Goal: Transaction & Acquisition: Purchase product/service

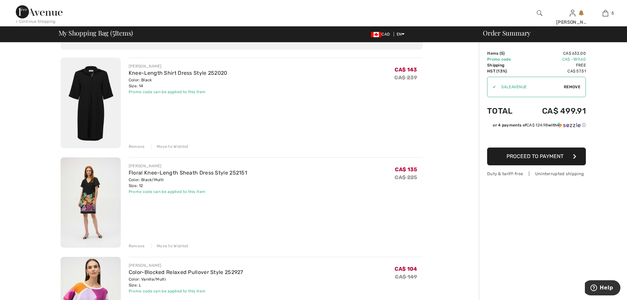
scroll to position [33, 0]
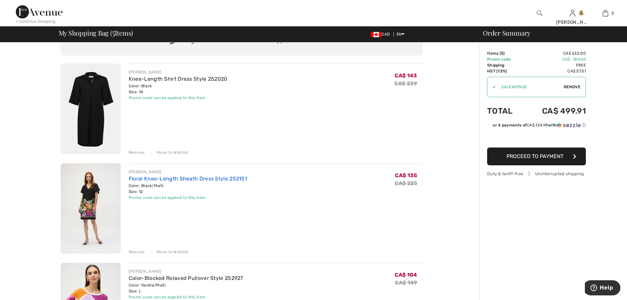
click at [200, 176] on link "Floral Knee-Length Sheath Dress Style 252151" at bounding box center [188, 178] width 118 height 6
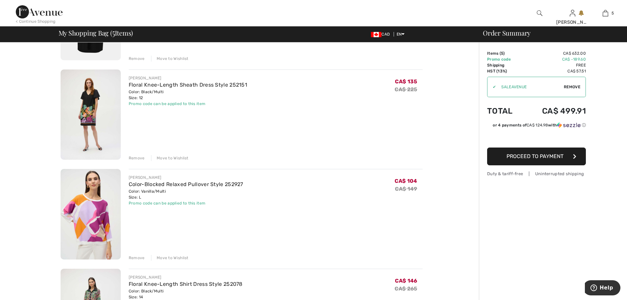
scroll to position [132, 0]
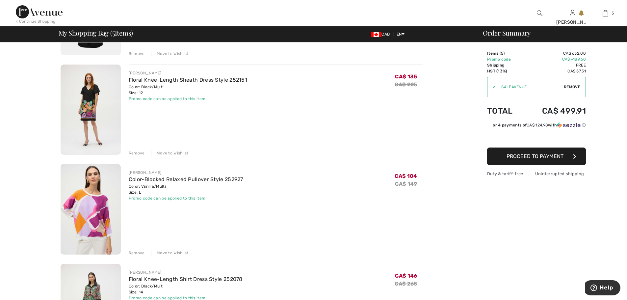
click at [134, 252] on div "Remove" at bounding box center [137, 253] width 16 height 6
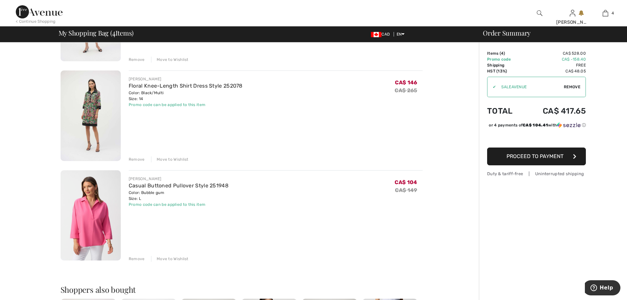
scroll to position [230, 0]
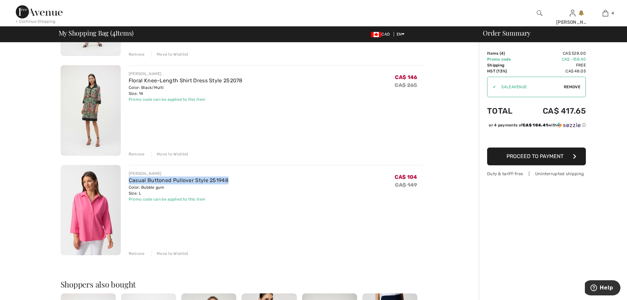
drag, startPoint x: 238, startPoint y: 180, endPoint x: 128, endPoint y: 178, distance: 110.3
click at [128, 178] on div "JOSEPH RIBKOFF Casual Buttoned Pullover Style 251948 Color: Bubble gum Size: L …" at bounding box center [272, 211] width 302 height 92
copy link "Casual Buttoned Pullover Style 251948"
click at [136, 254] on div "Remove" at bounding box center [137, 253] width 16 height 6
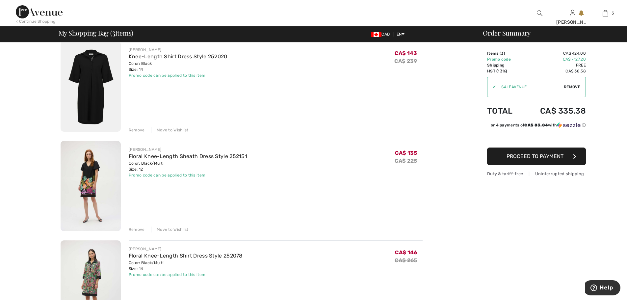
scroll to position [132, 0]
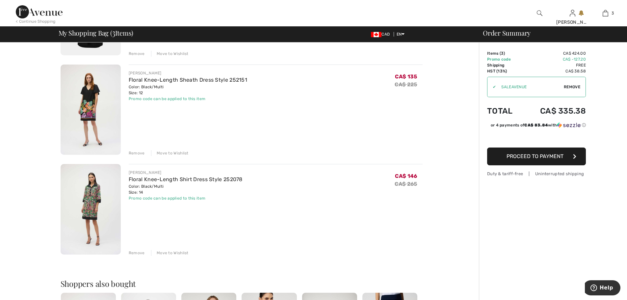
click at [89, 193] on img at bounding box center [91, 209] width 60 height 91
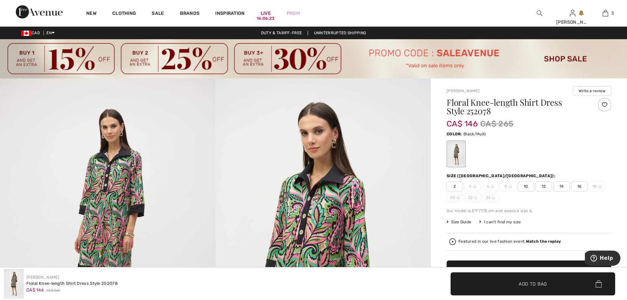
click at [539, 13] on img at bounding box center [540, 13] width 6 height 8
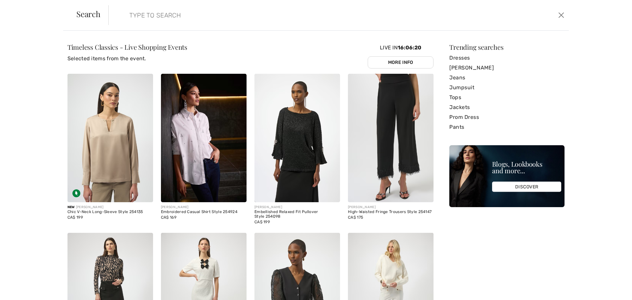
paste input "Casual Buttoned Pullover Style 251948"
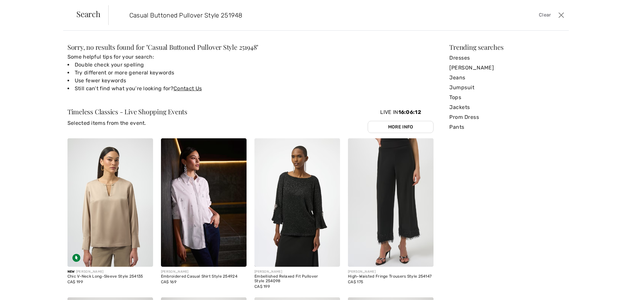
drag, startPoint x: 256, startPoint y: 12, endPoint x: 203, endPoint y: 18, distance: 53.1
click at [203, 18] on input "Casual Buttoned Pullover Style 251948" at bounding box center [286, 15] width 324 height 20
type input "Casual Buttoned Pullover Style 251948"
click at [87, 12] on span "Search" at bounding box center [88, 14] width 24 height 8
drag, startPoint x: 259, startPoint y: 15, endPoint x: 122, endPoint y: 19, distance: 136.6
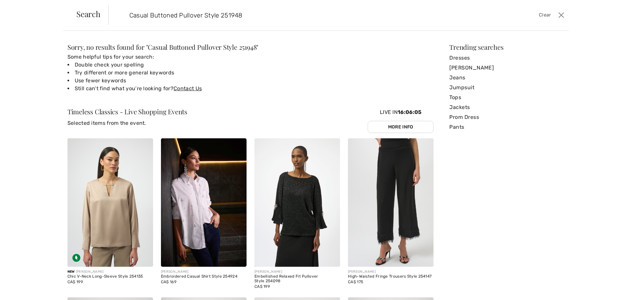
click at [122, 19] on form "Casual Buttoned Pullover Style 251948 Clear" at bounding box center [332, 15] width 448 height 20
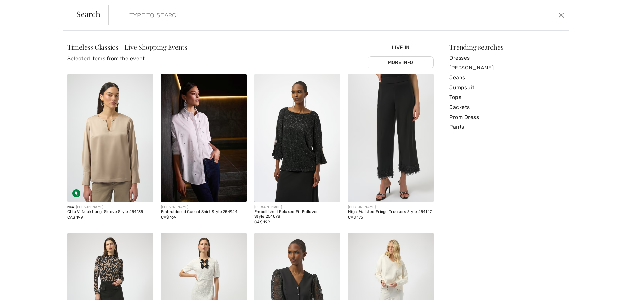
click at [135, 19] on input "search" at bounding box center [286, 15] width 324 height 20
paste input "Casual Buttoned Pullover Style 251948"
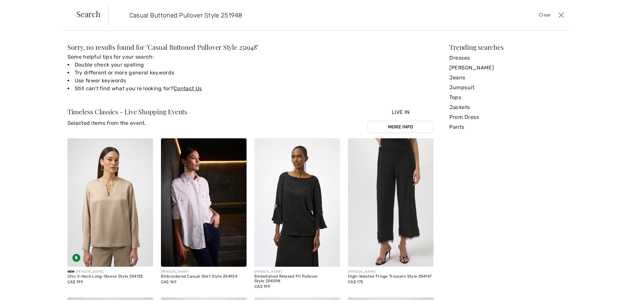
drag, startPoint x: 221, startPoint y: 16, endPoint x: 126, endPoint y: 18, distance: 94.8
click at [126, 18] on input "Casual Buttoned Pullover Style 251948" at bounding box center [286, 15] width 324 height 20
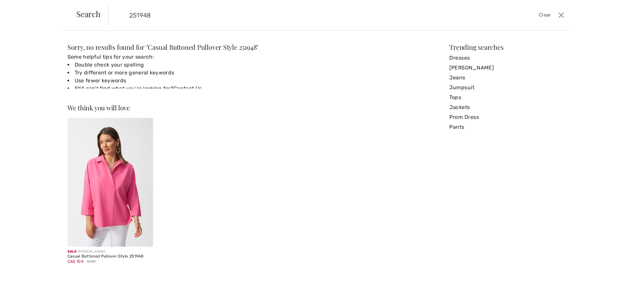
type input "251948"
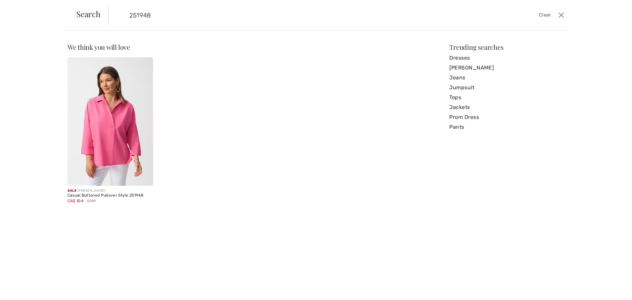
click at [92, 138] on img at bounding box center [110, 121] width 86 height 128
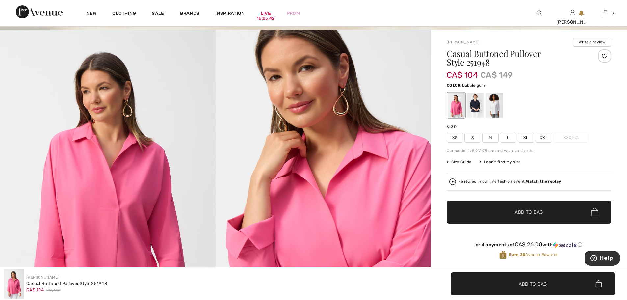
scroll to position [33, 0]
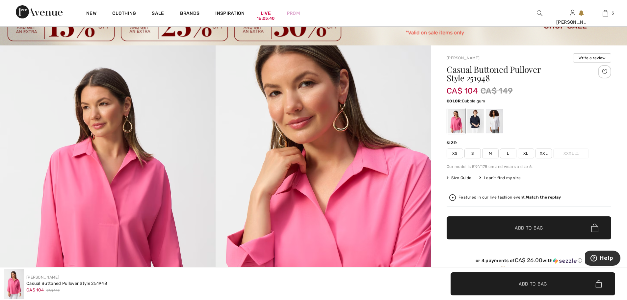
click at [506, 154] on span "L" at bounding box center [508, 153] width 16 height 10
click at [522, 216] on span "✔ Added to Bag Add to Bag" at bounding box center [529, 227] width 165 height 23
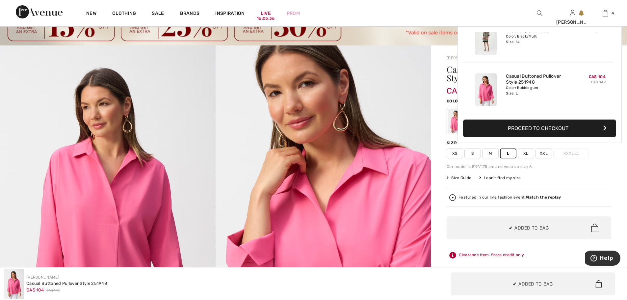
scroll to position [0, 0]
click at [608, 14] on link "4" at bounding box center [605, 13] width 32 height 8
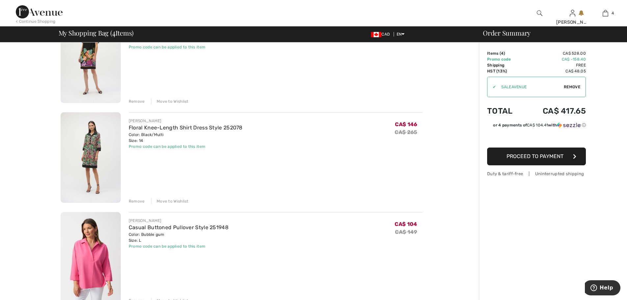
scroll to position [197, 0]
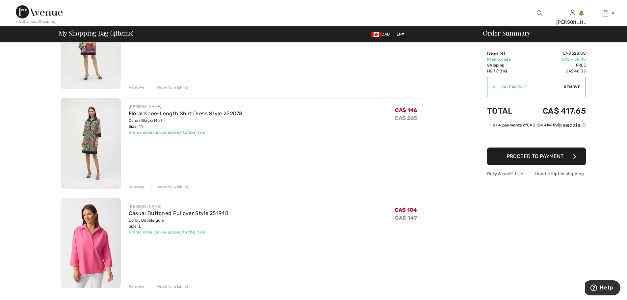
click at [137, 186] on div "Remove" at bounding box center [137, 187] width 16 height 6
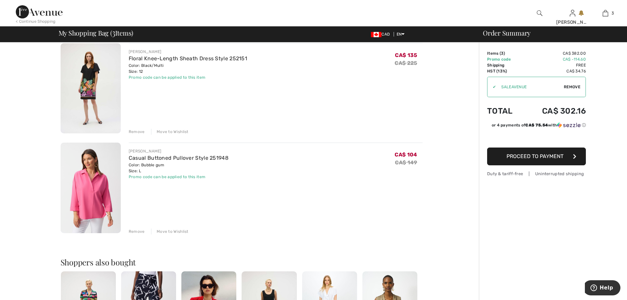
scroll to position [165, 0]
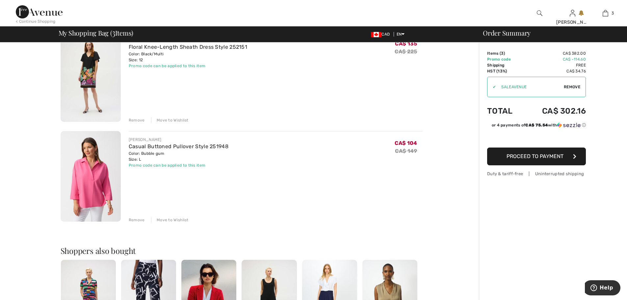
click at [538, 160] on button "Proceed to Payment" at bounding box center [536, 156] width 99 height 18
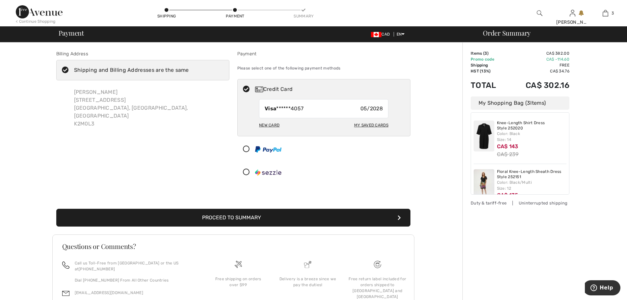
click at [271, 125] on div "New Card" at bounding box center [269, 124] width 20 height 11
radio input "true"
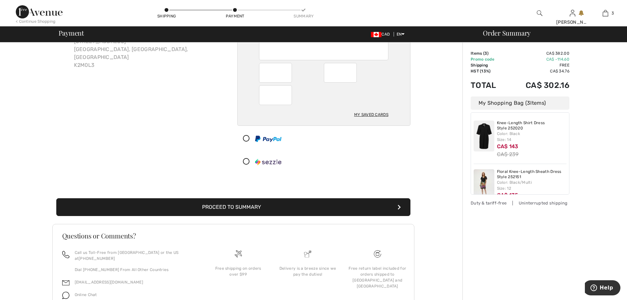
scroll to position [66, 0]
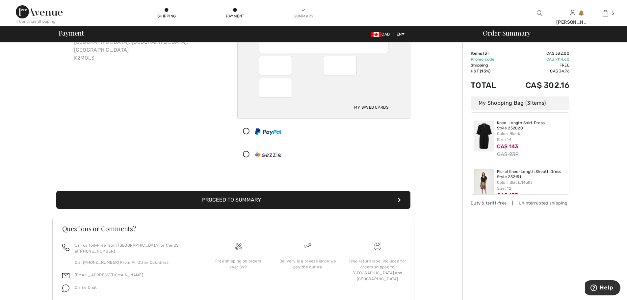
click at [239, 200] on button "Proceed to Summary" at bounding box center [233, 200] width 354 height 18
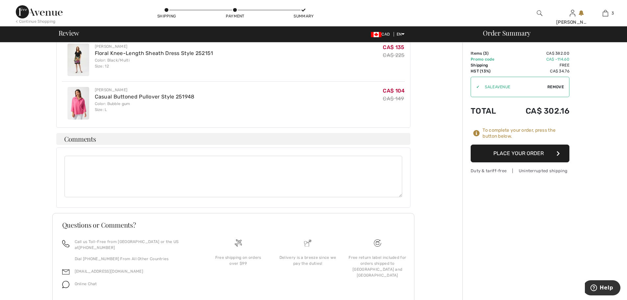
scroll to position [343, 0]
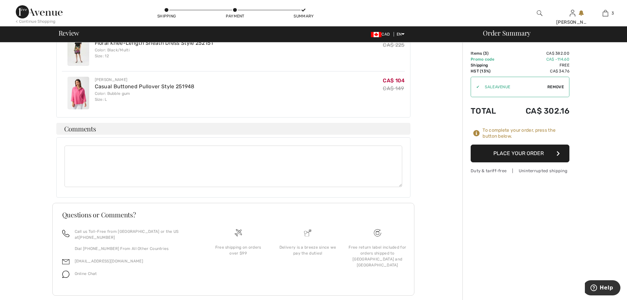
click at [530, 158] on button "Place Your Order" at bounding box center [520, 153] width 99 height 18
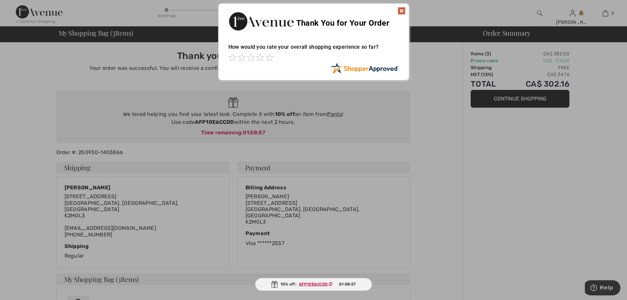
drag, startPoint x: 193, startPoint y: 121, endPoint x: 227, endPoint y: 121, distance: 34.2
click at [227, 121] on div at bounding box center [313, 150] width 627 height 300
click at [401, 11] on img at bounding box center [402, 11] width 8 height 8
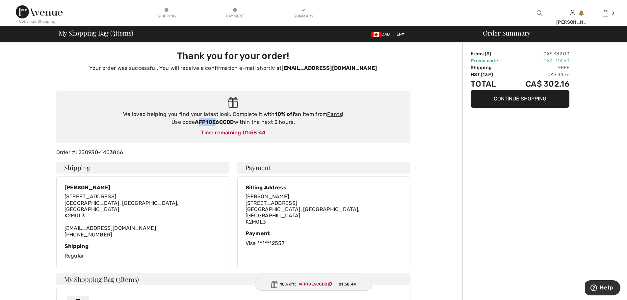
drag, startPoint x: 198, startPoint y: 123, endPoint x: 215, endPoint y: 122, distance: 16.8
click at [215, 122] on strong "AFP10E6CCDD" at bounding box center [214, 122] width 39 height 6
drag, startPoint x: 194, startPoint y: 121, endPoint x: 234, endPoint y: 121, distance: 39.8
click at [234, 121] on div "We loved helping you find your latest look. Complete it with 10% off an item fr…" at bounding box center [233, 118] width 341 height 16
copy div "AFP10E6CCDD"
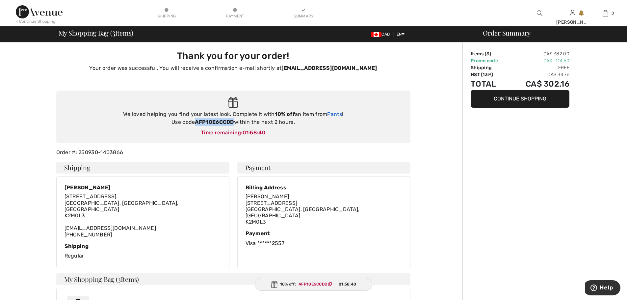
click at [338, 113] on link "Pants" at bounding box center [334, 114] width 15 height 6
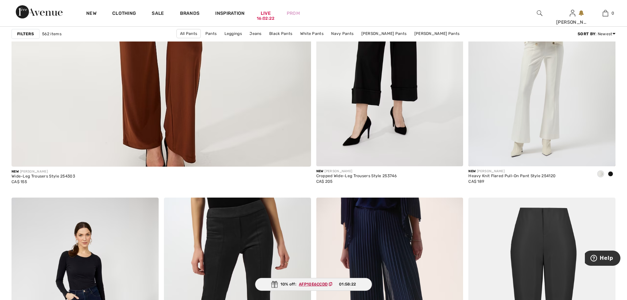
scroll to position [2567, 0]
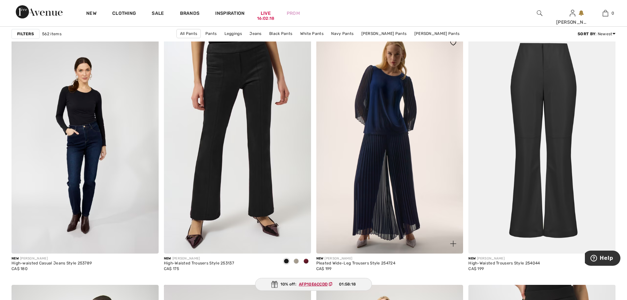
click at [393, 169] on img at bounding box center [389, 143] width 147 height 221
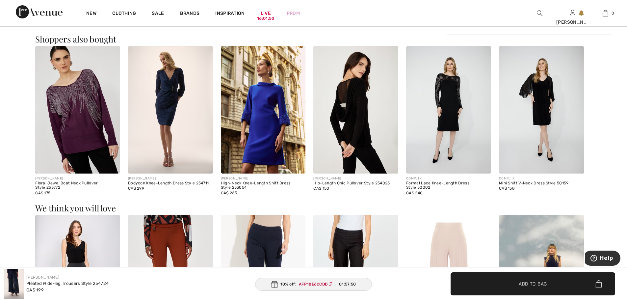
scroll to position [592, 0]
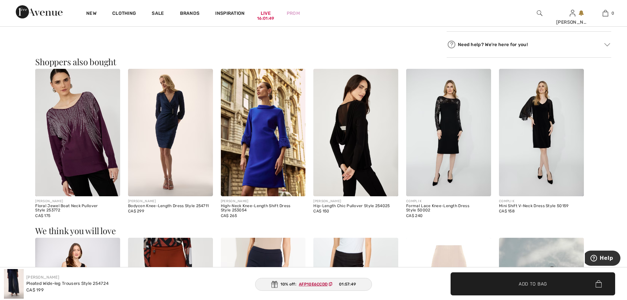
click at [345, 122] on img at bounding box center [355, 132] width 85 height 127
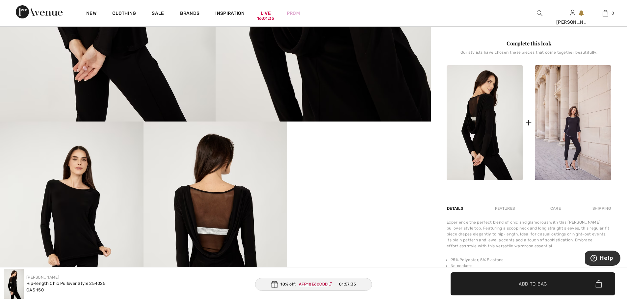
scroll to position [296, 0]
